Goal: Task Accomplishment & Management: Complete application form

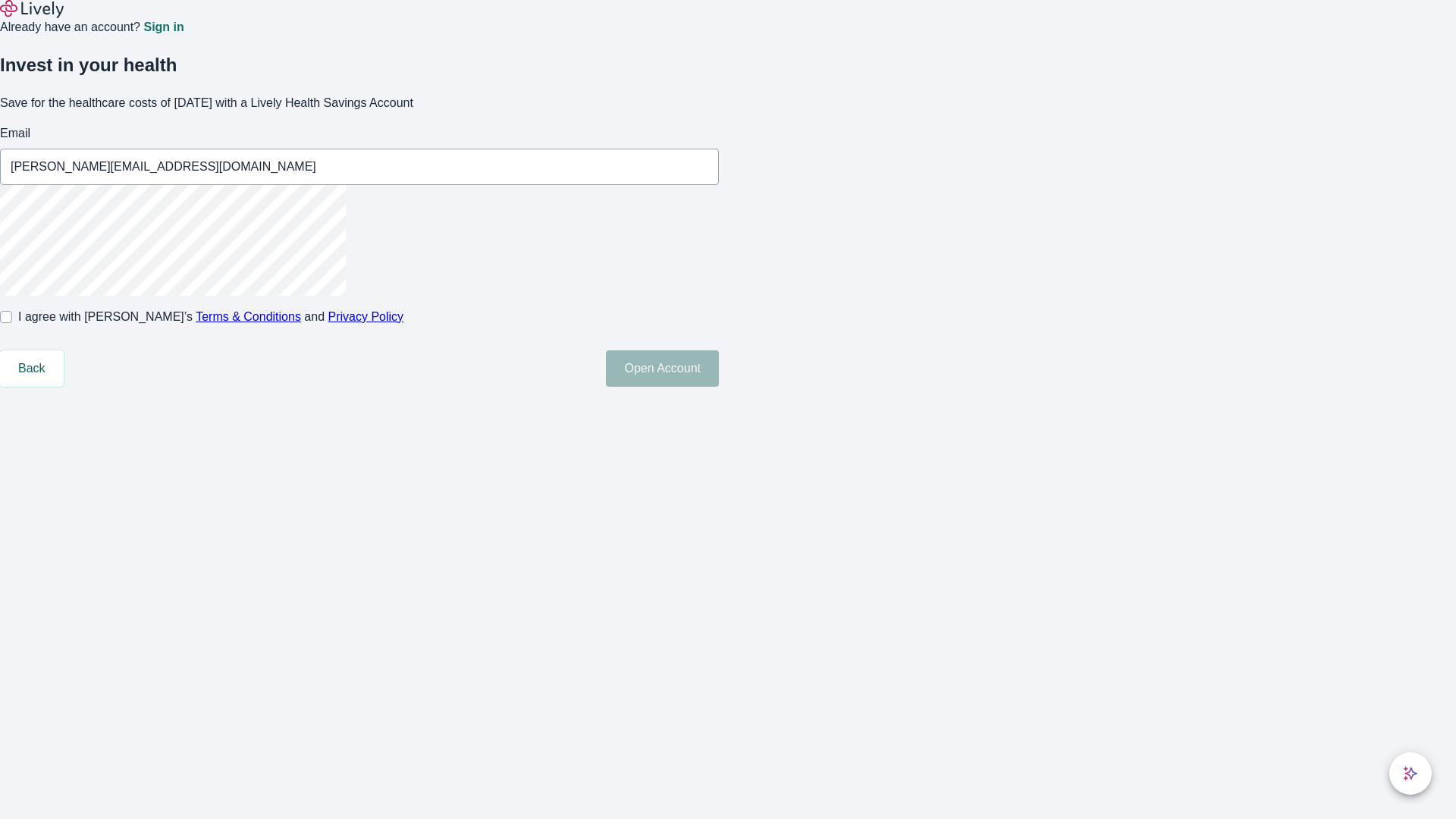
click at [12, 323] on input "I agree with Lively’s Terms & Conditions and Privacy Policy" at bounding box center [6, 317] width 12 height 12
checkbox input "true"
click at [719, 386] on button "Open Account" at bounding box center [662, 368] width 113 height 36
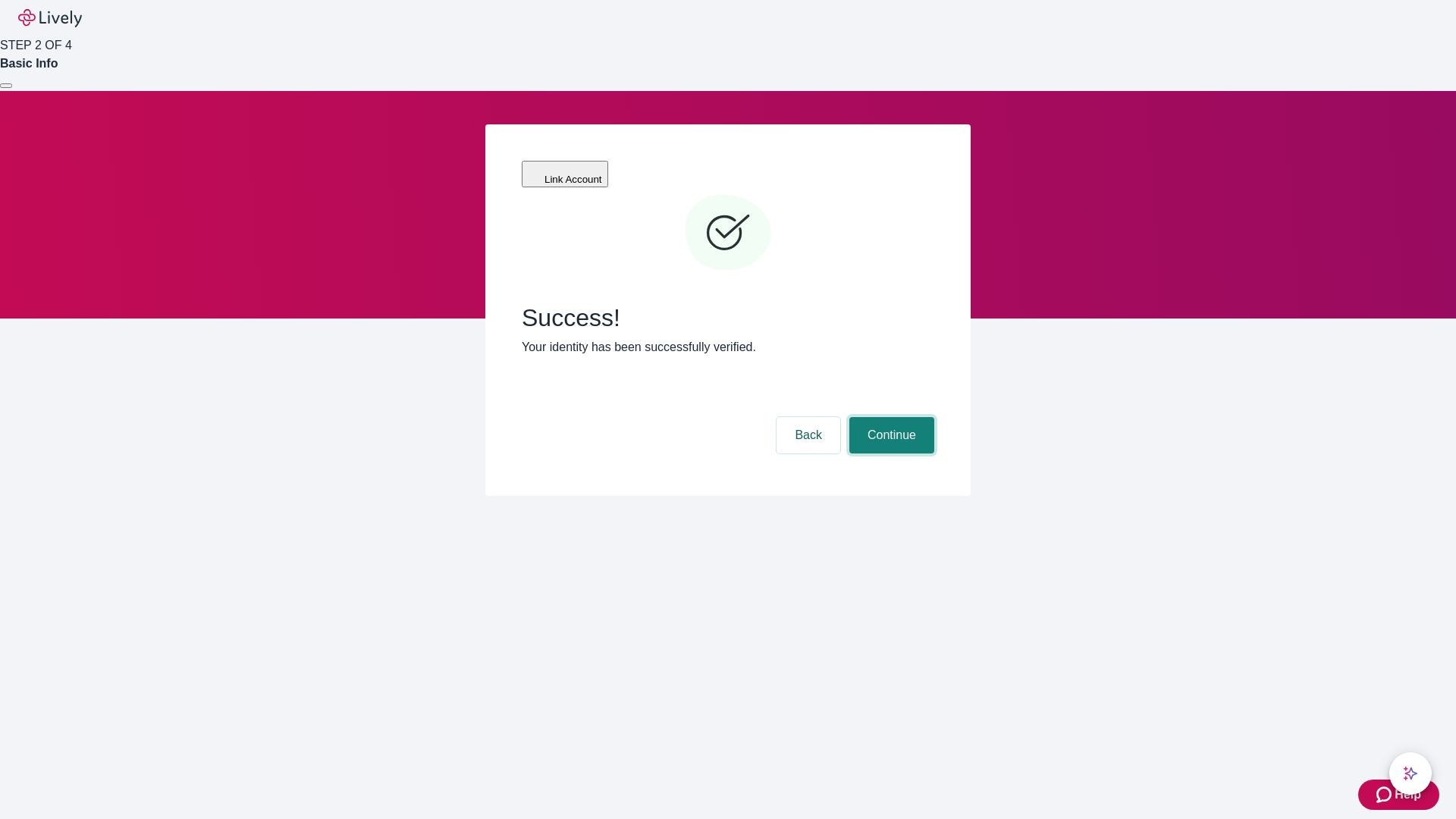
click at [890, 417] on button "Continue" at bounding box center [891, 435] width 85 height 36
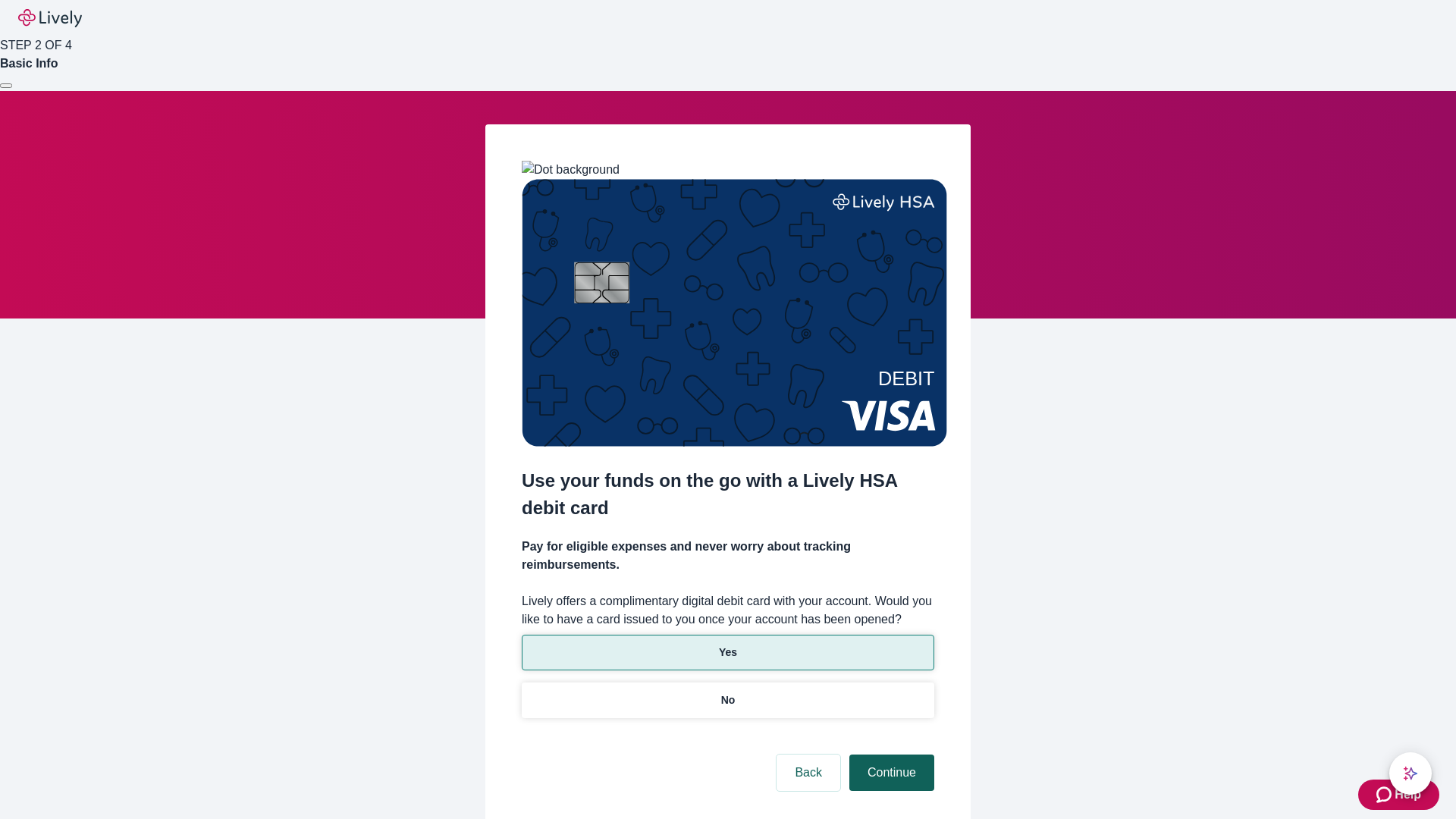
click at [728, 692] on p "No" at bounding box center [728, 700] width 15 height 16
click at [890, 755] on button "Continue" at bounding box center [891, 773] width 85 height 36
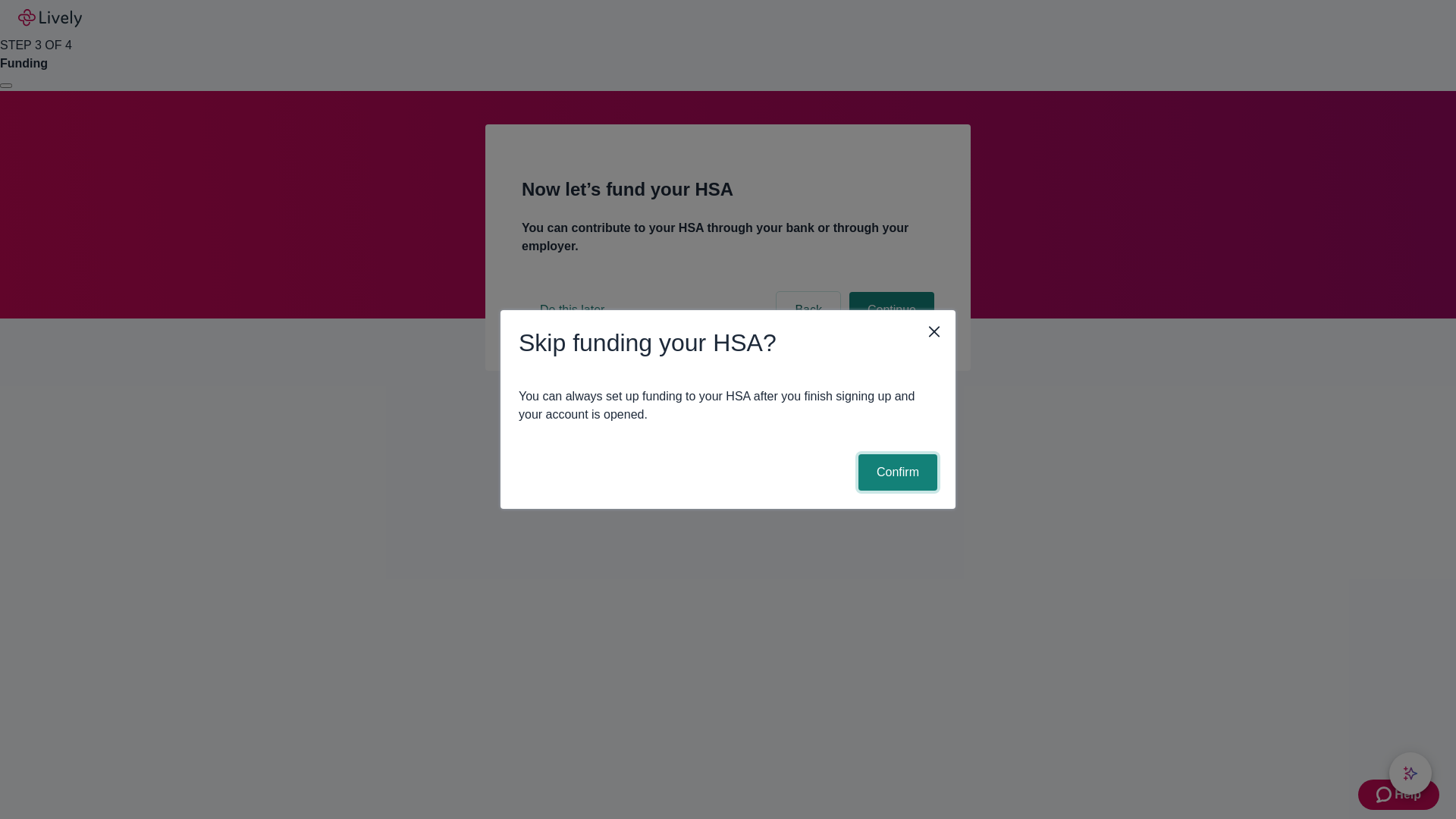
click at [895, 473] on button "Confirm" at bounding box center [898, 473] width 79 height 36
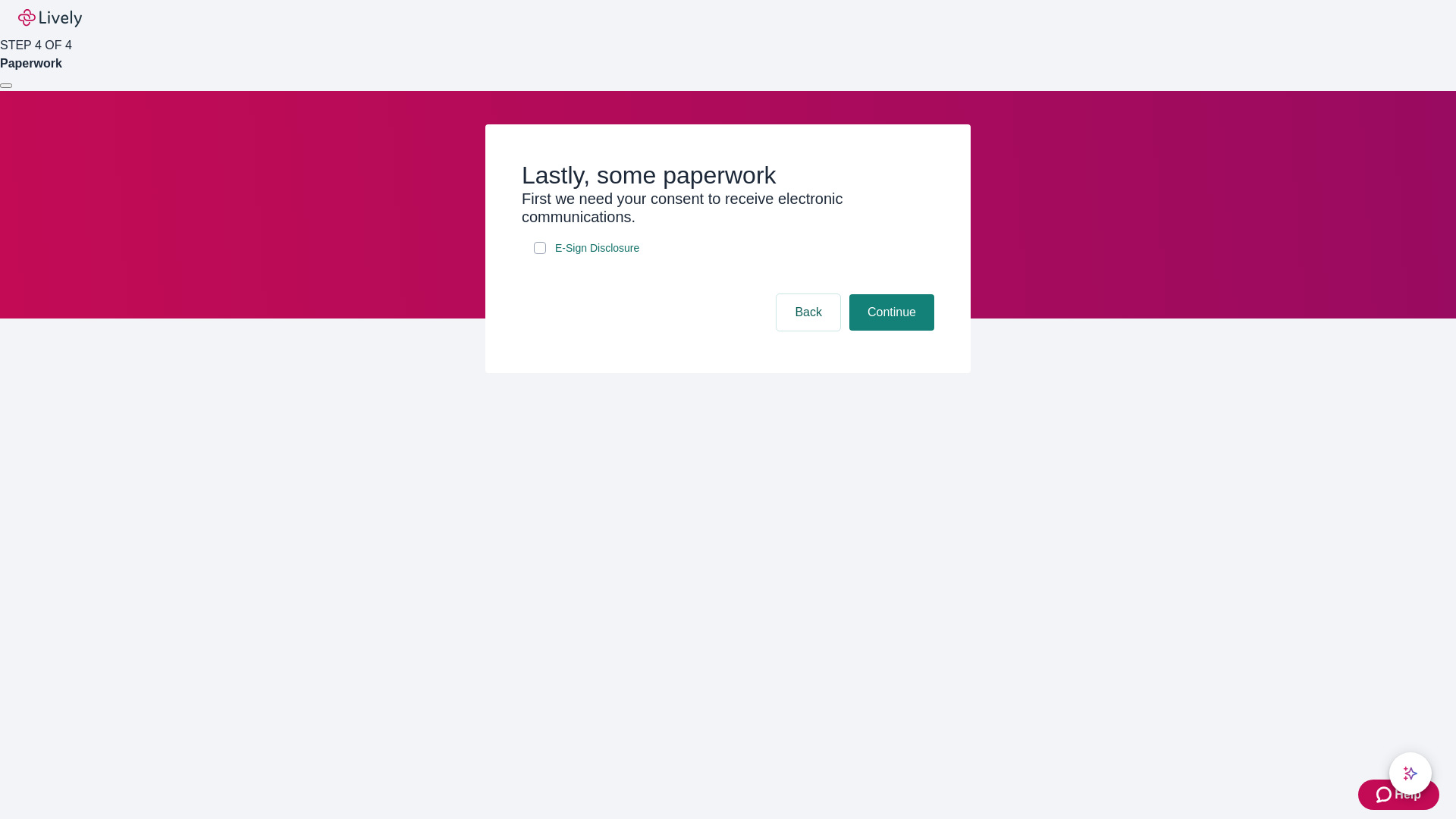
click at [540, 254] on input "E-Sign Disclosure" at bounding box center [539, 248] width 12 height 12
checkbox input "true"
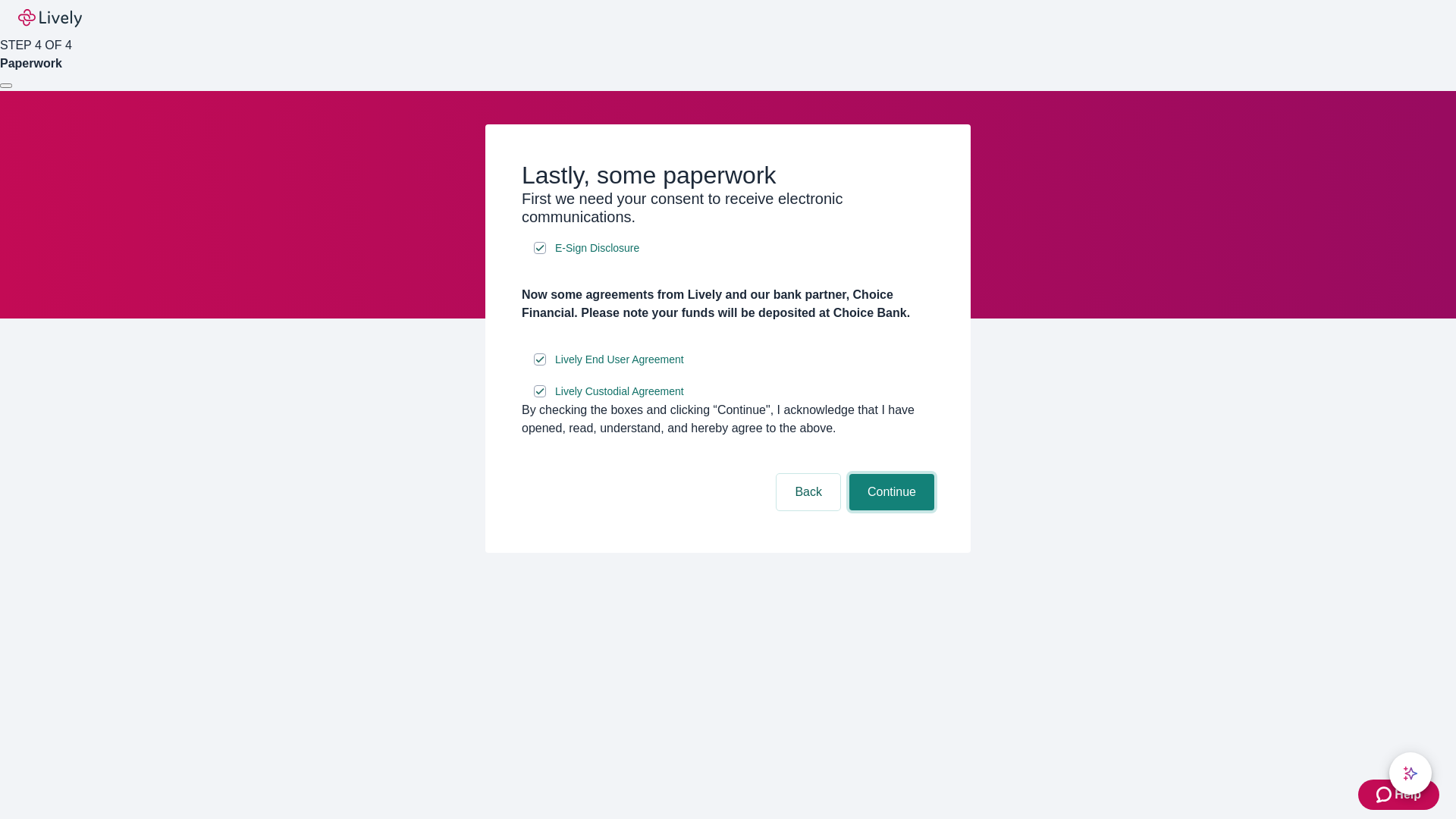
click at [890, 511] on button "Continue" at bounding box center [891, 493] width 85 height 36
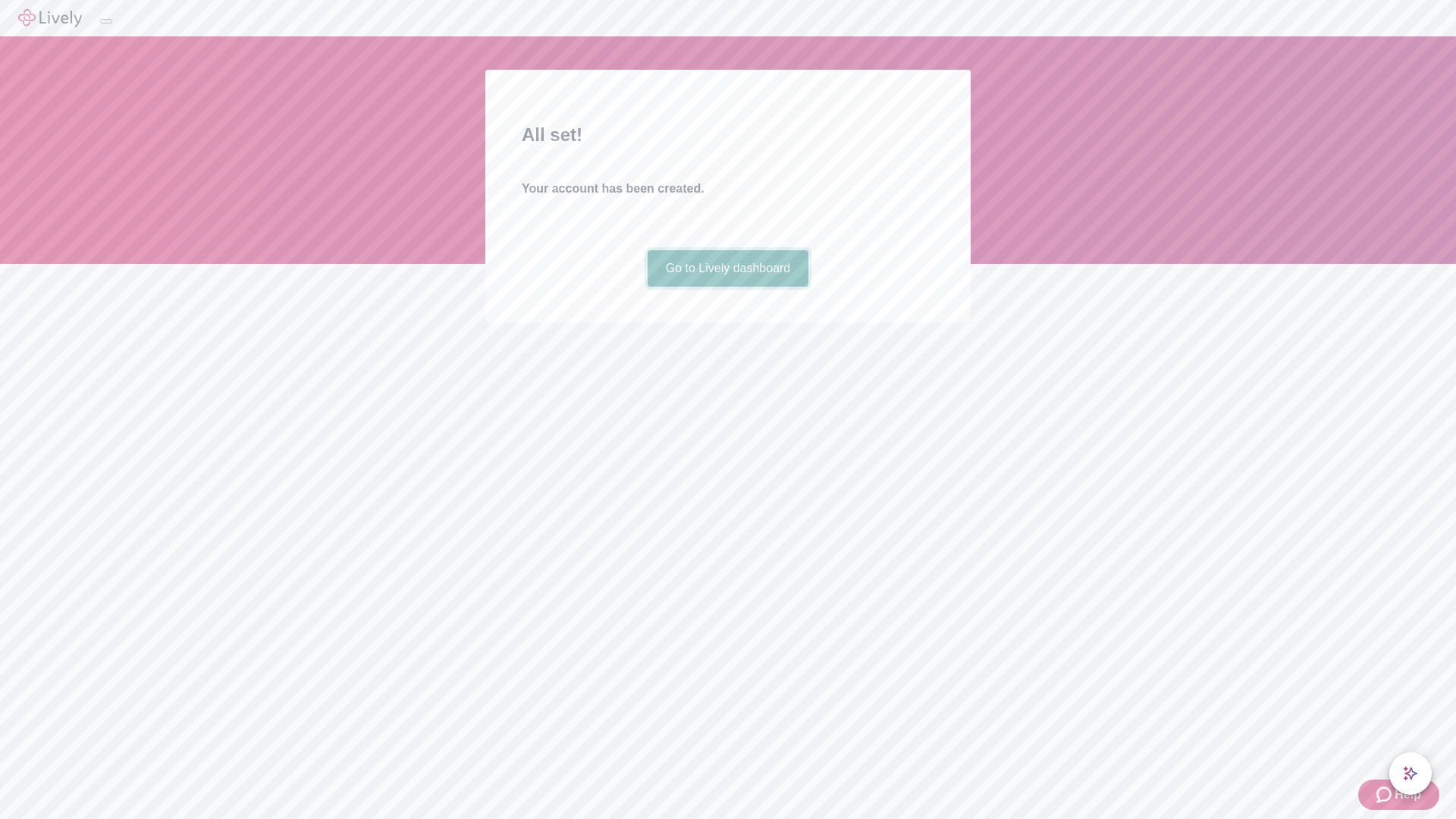
click at [728, 287] on link "Go to Lively dashboard" at bounding box center [728, 268] width 161 height 36
